Goal: Navigation & Orientation: Find specific page/section

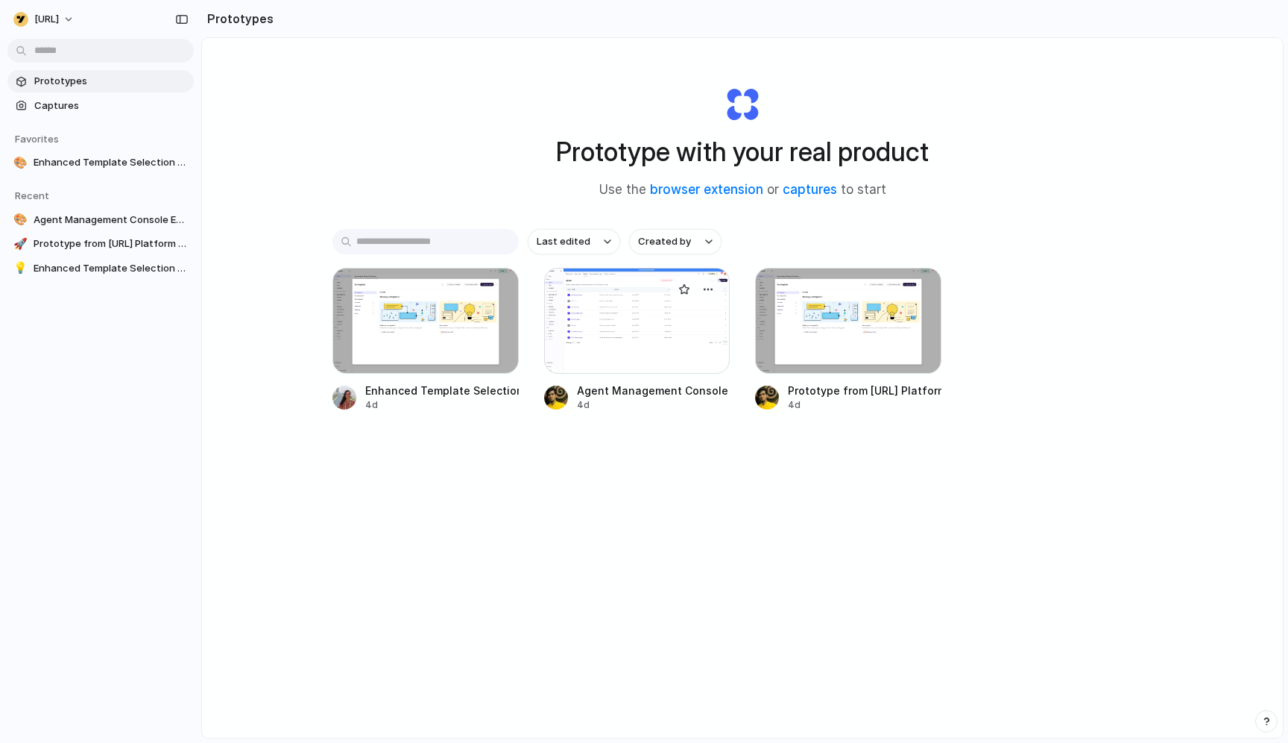
click at [620, 374] on link "Agent Management Console Enhancements 4d" at bounding box center [637, 340] width 186 height 144
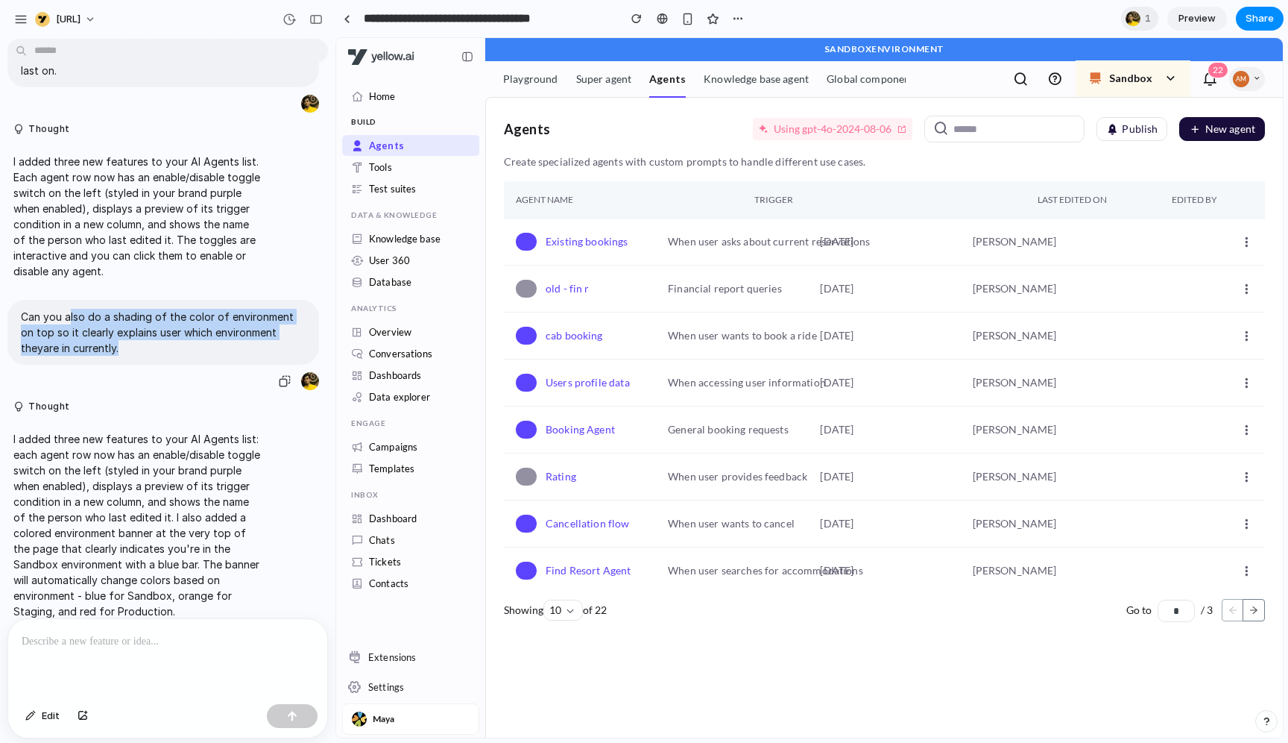
drag, startPoint x: 70, startPoint y: 297, endPoint x: 122, endPoint y: 330, distance: 61.4
click at [122, 330] on p "Can you also do a shading of the color of environment on top so it clearly expl…" at bounding box center [163, 332] width 285 height 47
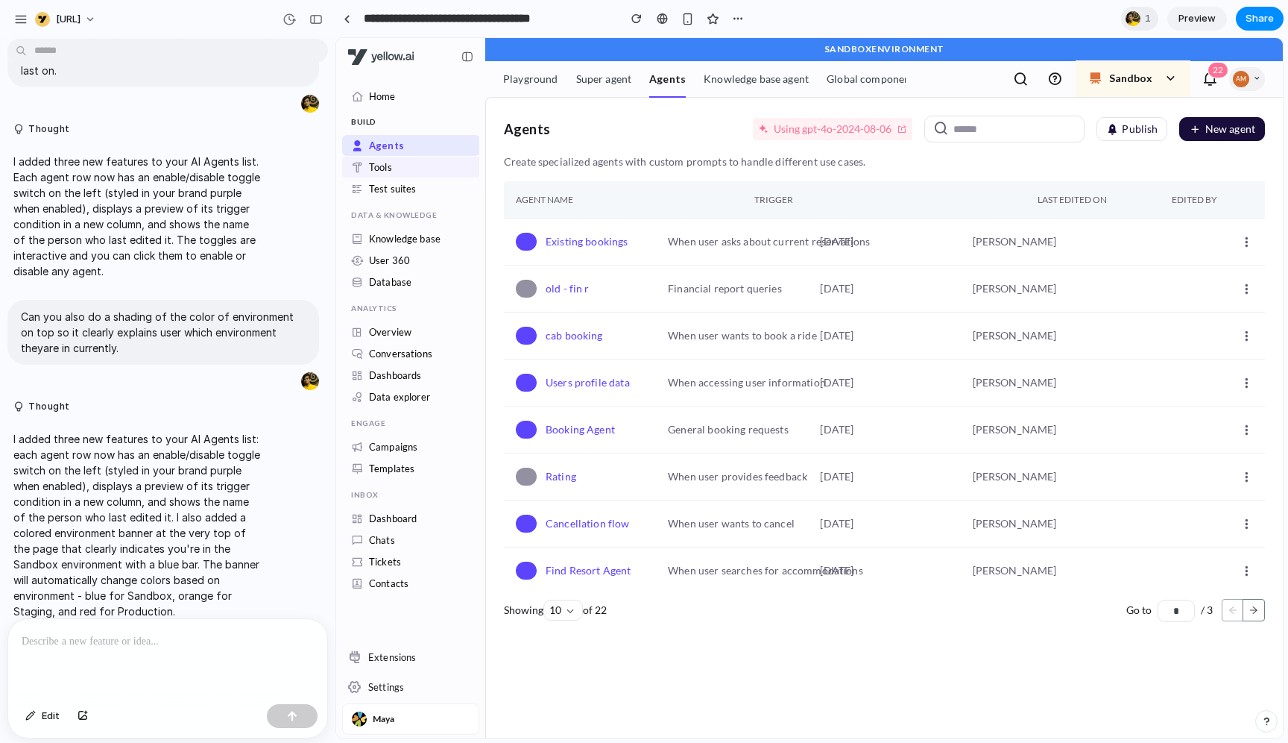
click at [392, 171] on link "Tools" at bounding box center [380, 167] width 23 height 12
click at [1124, 78] on p "Sandbox" at bounding box center [1130, 78] width 43 height 16
click at [64, 25] on span "[URL]" at bounding box center [68, 19] width 25 height 15
click at [12, 25] on div "Settings Invite members Change theme Sign out" at bounding box center [644, 371] width 1288 height 743
click at [13, 21] on button "button" at bounding box center [21, 19] width 22 height 22
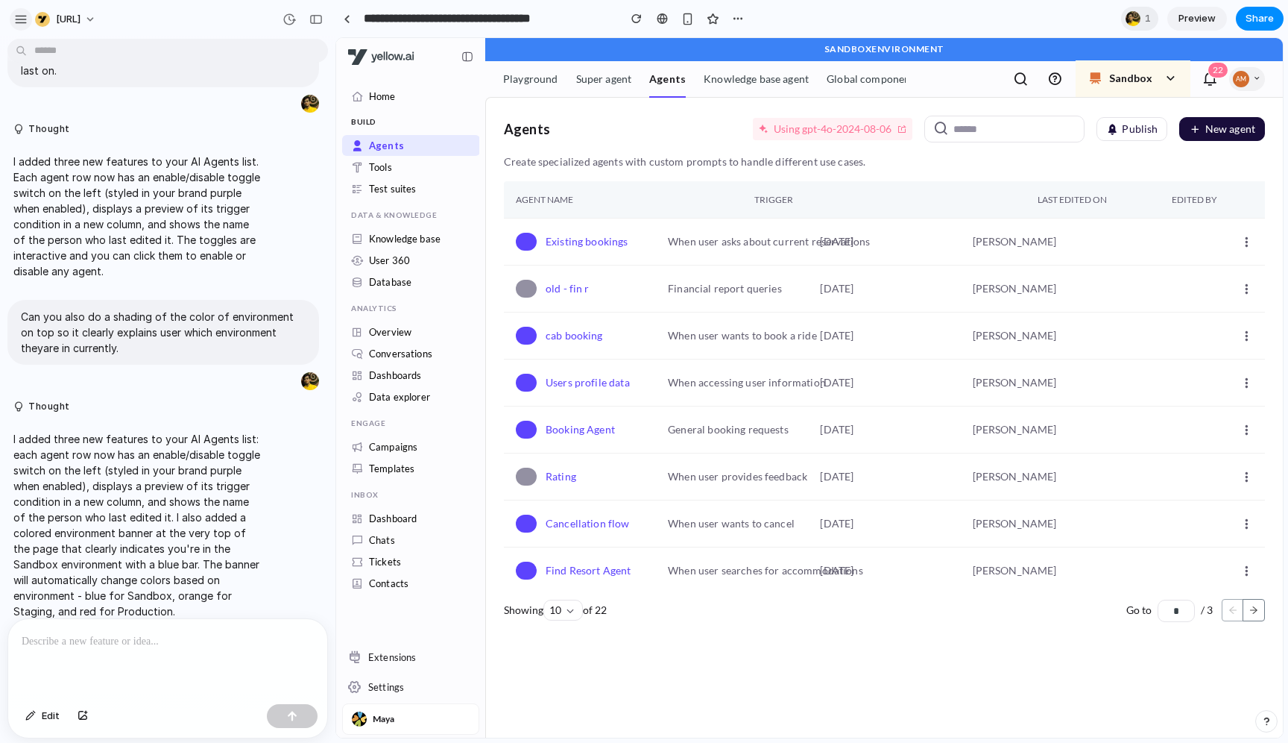
click at [17, 22] on div "button" at bounding box center [20, 19] width 13 height 13
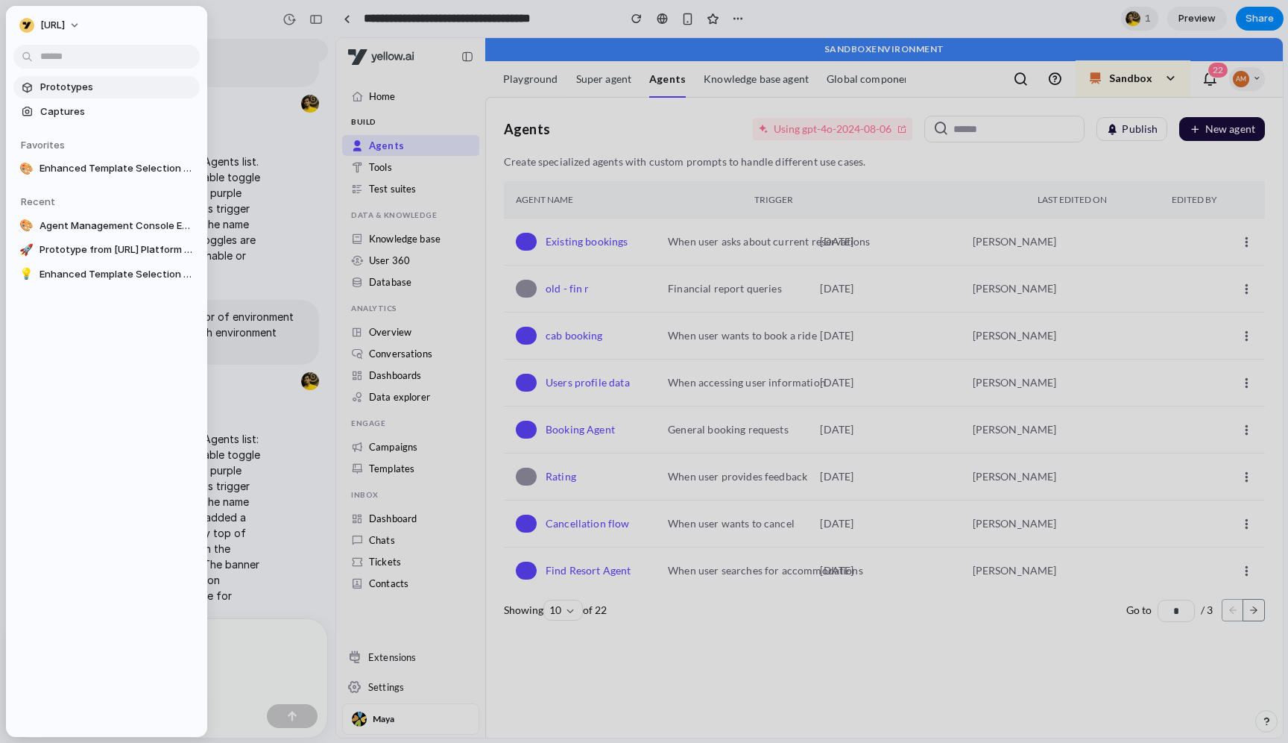
click at [47, 80] on span "Prototypes" at bounding box center [117, 87] width 154 height 15
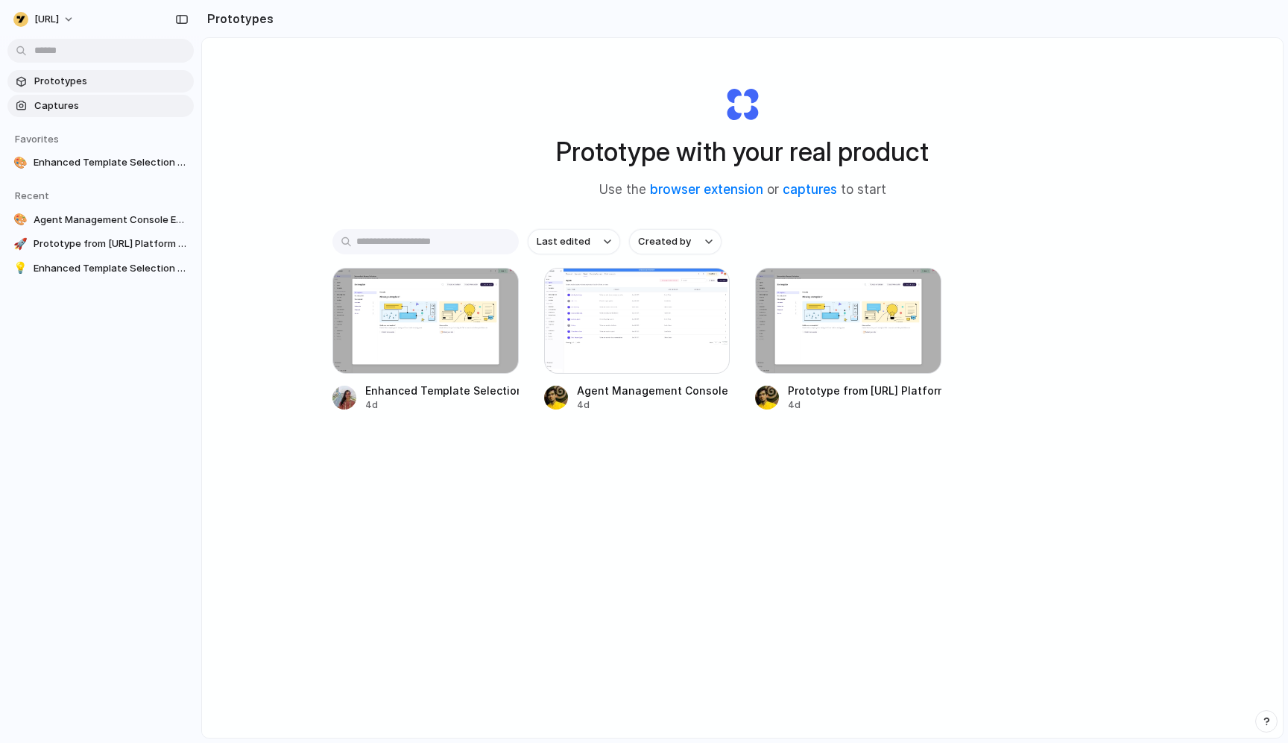
click at [88, 107] on span "Captures" at bounding box center [111, 105] width 154 height 15
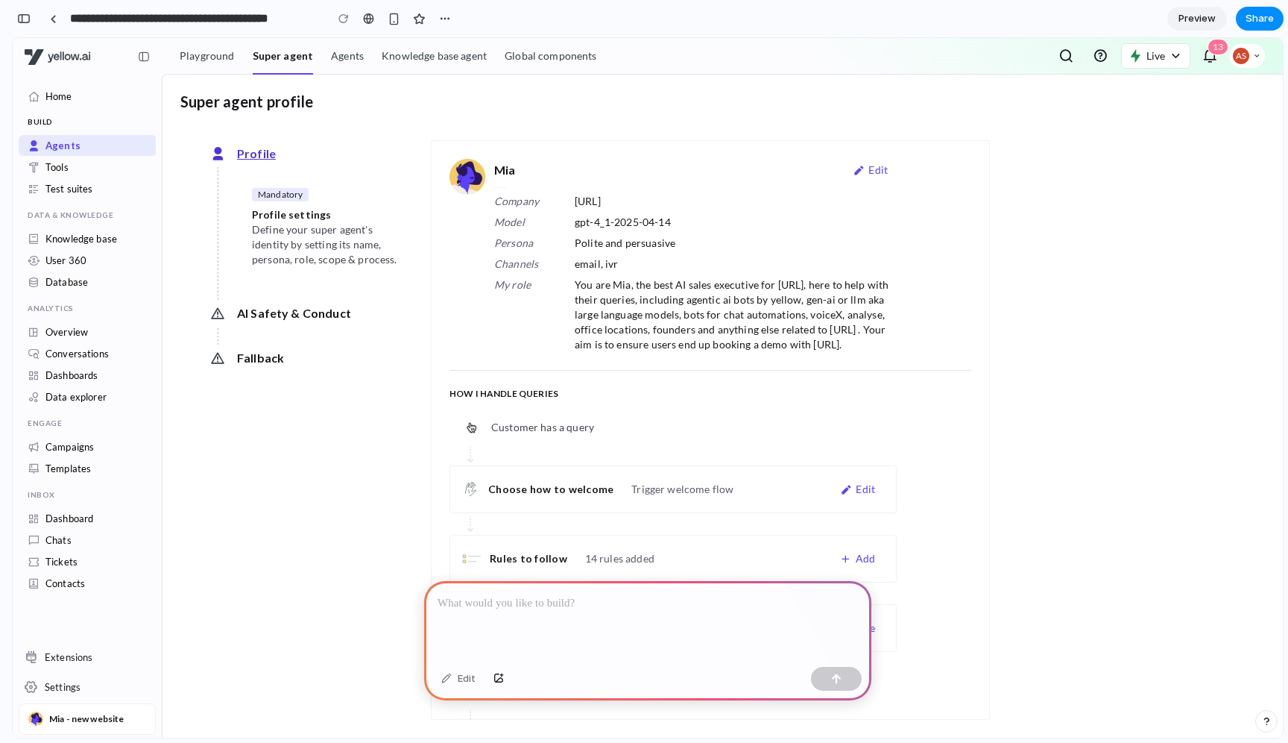
scroll to position [0, 13]
click at [602, 632] on div at bounding box center [647, 621] width 447 height 80
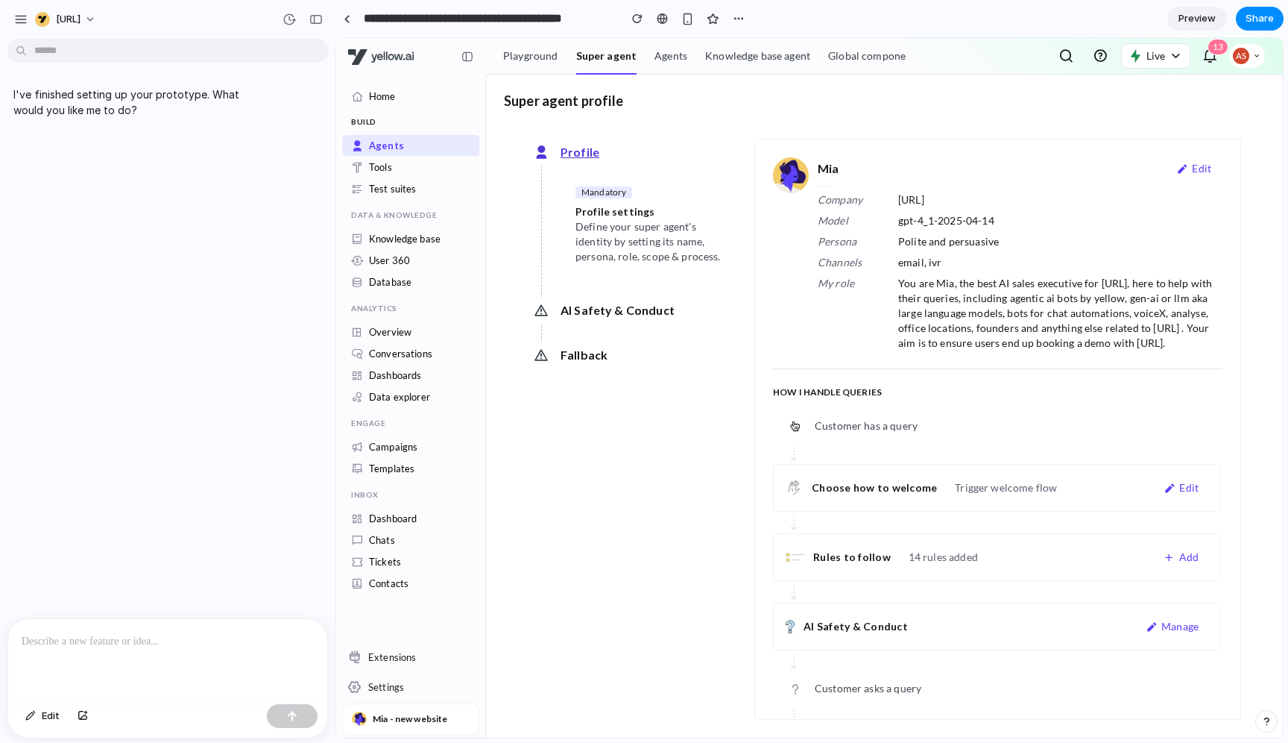
scroll to position [0, 0]
click at [148, 646] on p at bounding box center [168, 641] width 292 height 18
click at [893, 48] on link "Global components" at bounding box center [874, 55] width 92 height 15
click at [771, 63] on link "Knowledge base agent" at bounding box center [757, 55] width 105 height 15
click at [671, 63] on link "Agents" at bounding box center [671, 55] width 33 height 15
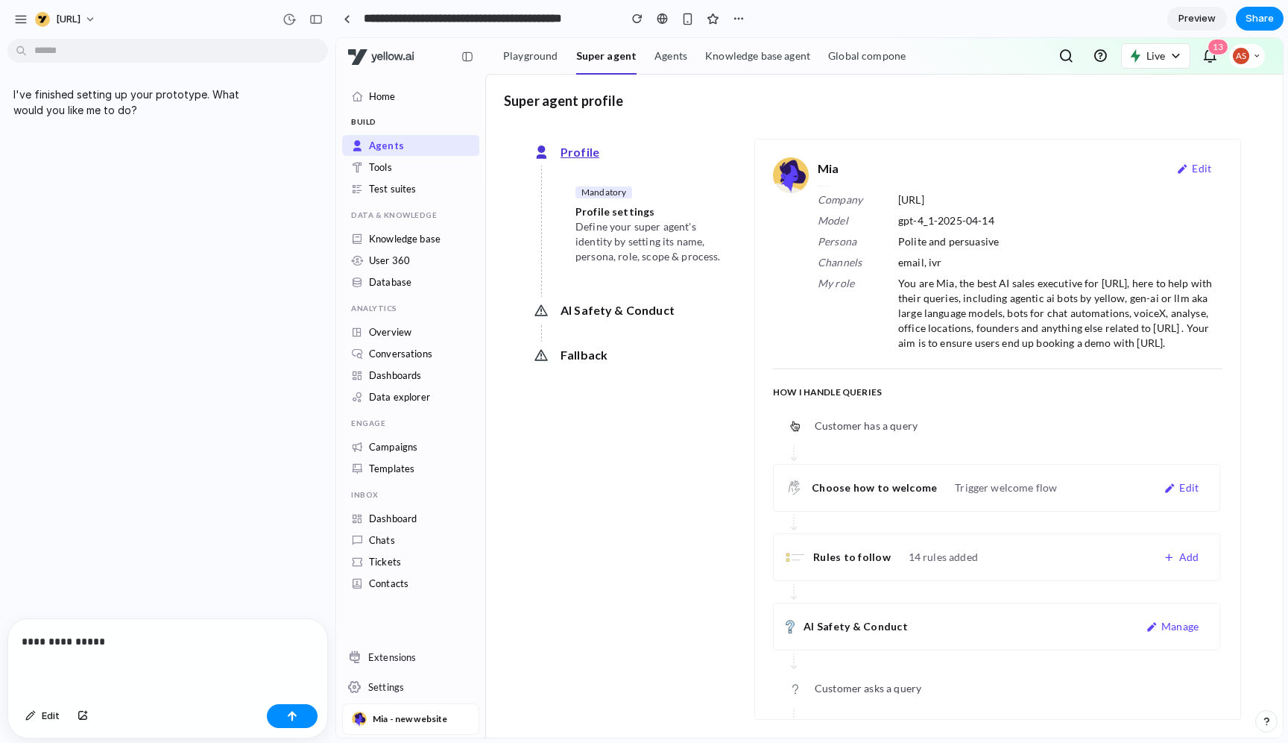
click at [576, 60] on link "Super agent" at bounding box center [606, 55] width 61 height 15
click at [520, 63] on link "Playground" at bounding box center [530, 55] width 55 height 15
click at [1149, 58] on span "Live" at bounding box center [1156, 55] width 19 height 13
